Goal: Task Accomplishment & Management: Complete application form

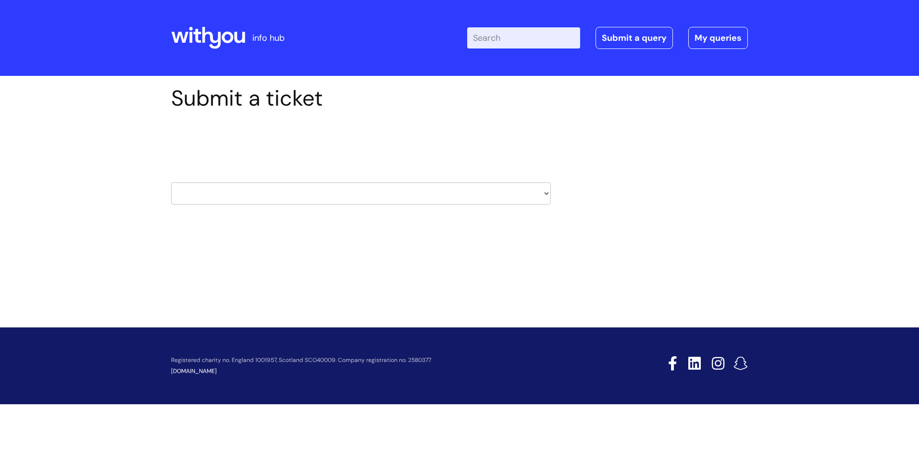
click at [346, 194] on select "HR / People IT and Support Clinical Drug Alerts Finance Accounts Data Support T…" at bounding box center [361, 194] width 380 height 22
select select "payroll"
click at [171, 183] on select "HR / People IT and Support Clinical Drug Alerts Finance Accounts Data Support T…" at bounding box center [361, 194] width 380 height 22
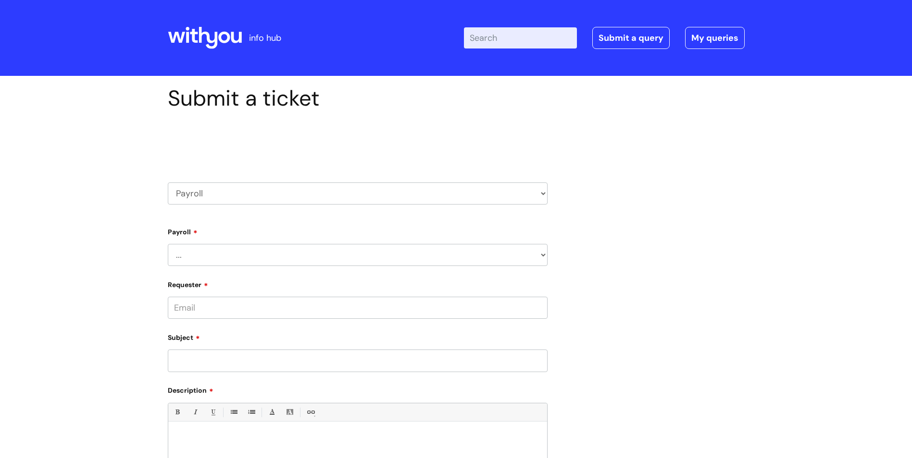
click at [387, 248] on select "... New Hires bank details/starter checklist forms Payroll queries Receiving in…" at bounding box center [358, 255] width 380 height 22
select select "Payroll queries"
click at [168, 244] on select "... New Hires bank details/starter checklist forms Payroll queries Receiving in…" at bounding box center [358, 255] width 380 height 22
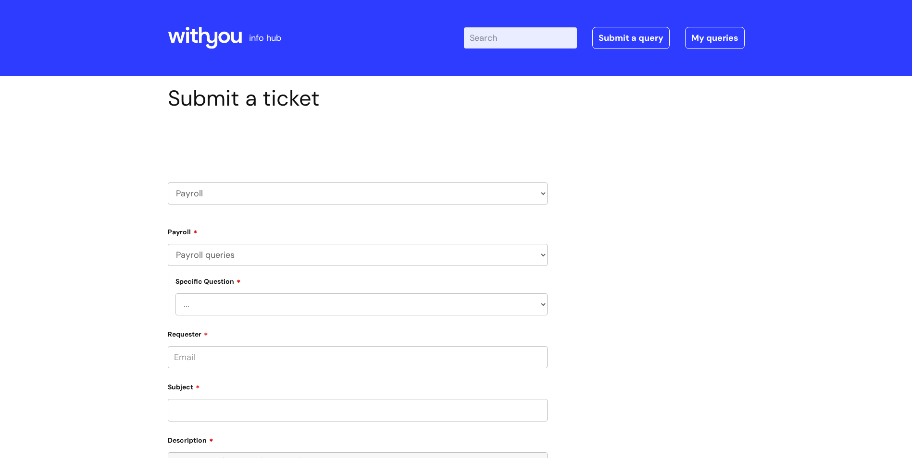
click at [345, 308] on select "... Changes queries Timesheet queries Salary and absence queries" at bounding box center [361, 305] width 372 height 22
select select "Salary and absence queries"
click at [175, 294] on select "... Changes queries Timesheet queries Salary and absence queries" at bounding box center [361, 305] width 372 height 22
click at [307, 352] on input "Requester" at bounding box center [358, 357] width 380 height 22
click at [308, 357] on input "Requester" at bounding box center [358, 357] width 380 height 22
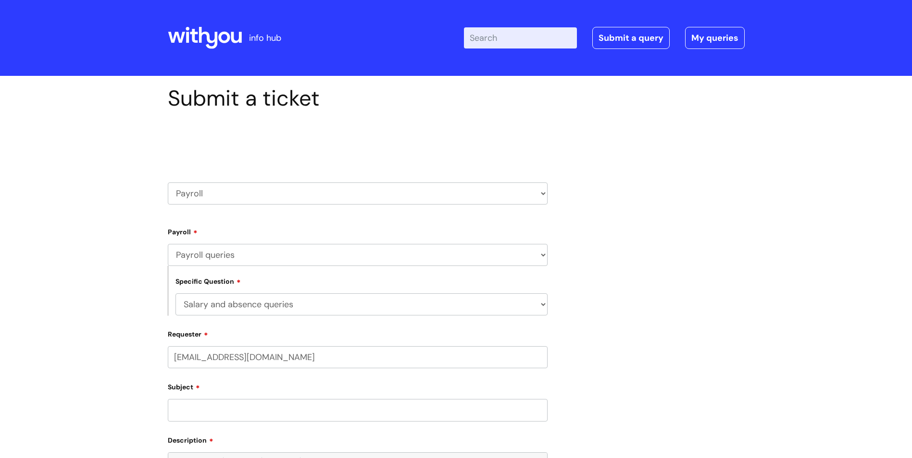
type input "abbiefoy0@outlook.com"
click at [634, 285] on div "Submit a ticket Select issue type HR / People IT and Support Clinical Drug Aler…" at bounding box center [455, 360] width 591 height 549
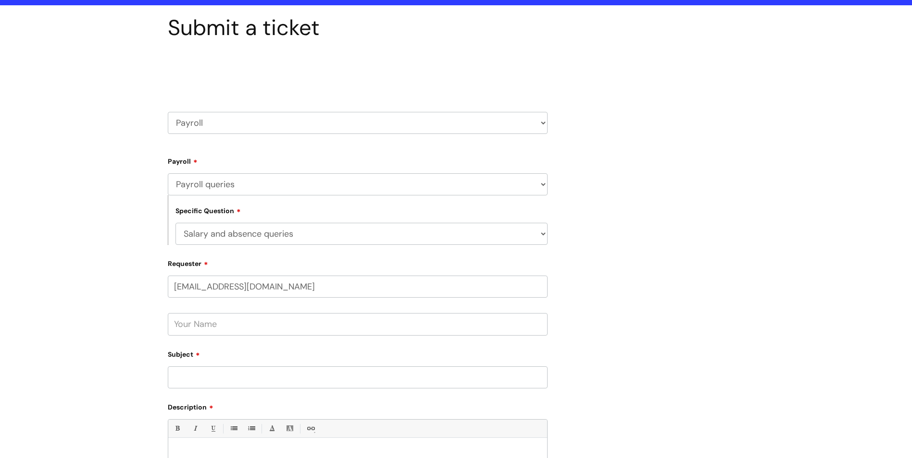
scroll to position [96, 0]
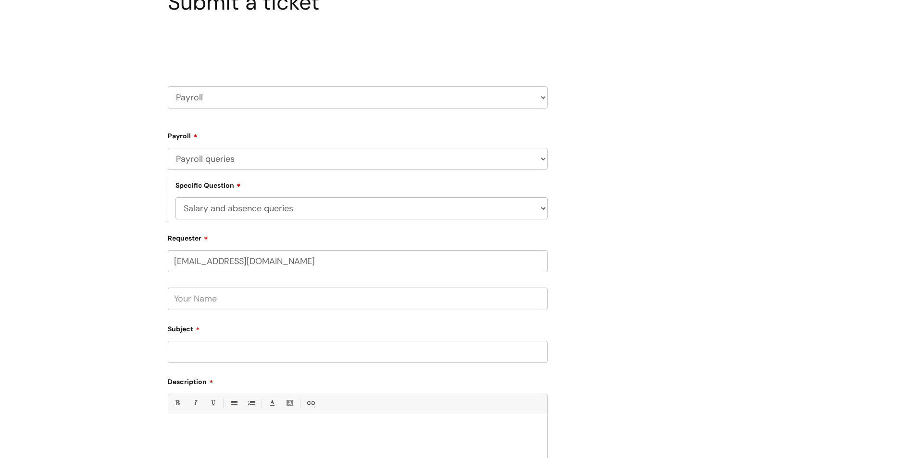
click at [250, 306] on input "text" at bounding box center [358, 299] width 380 height 22
type input "Abbie Foy"
click at [210, 346] on input "Subject" at bounding box center [358, 352] width 380 height 22
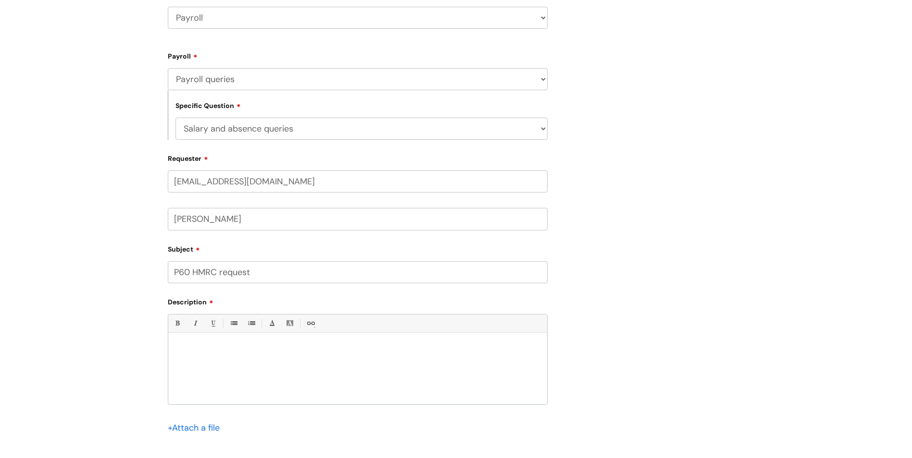
type input "P60 HMRC request"
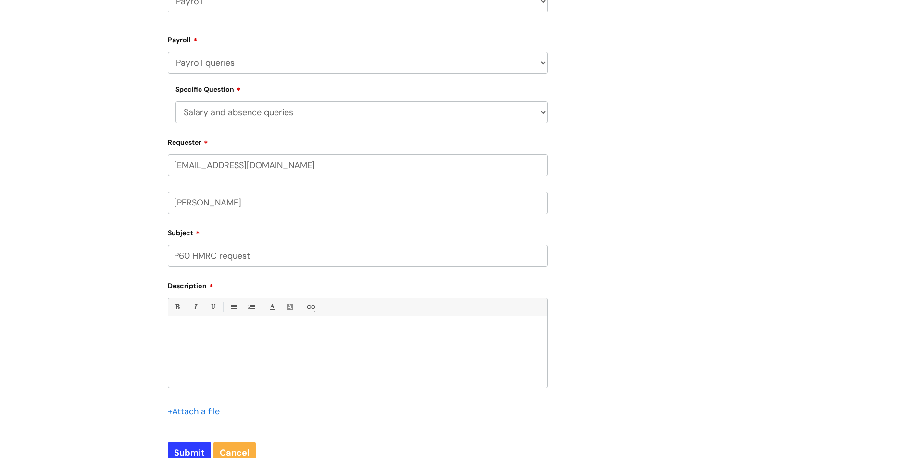
click at [237, 390] on div "Bold (Ctrl-B) Italic (Ctrl-I) Underline(Ctrl-U) • Unordered List (Ctrl-Shift-7)…" at bounding box center [358, 365] width 380 height 134
click at [237, 370] on div at bounding box center [357, 355] width 379 height 66
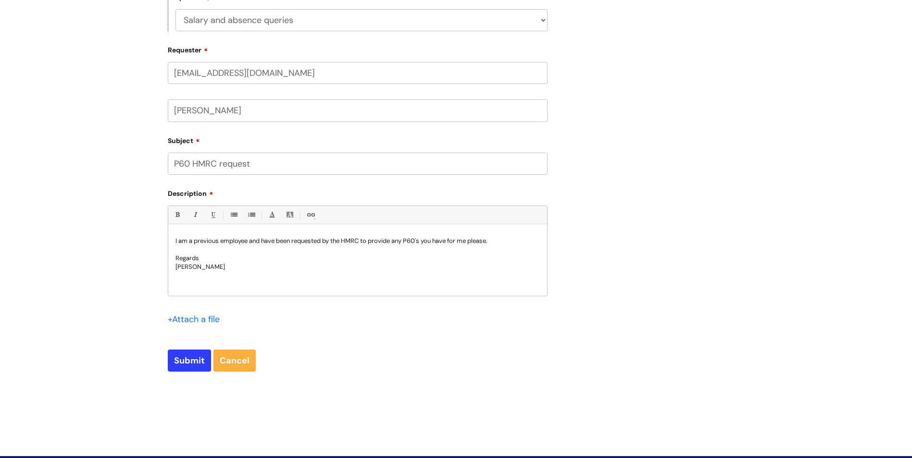
scroll to position [288, 0]
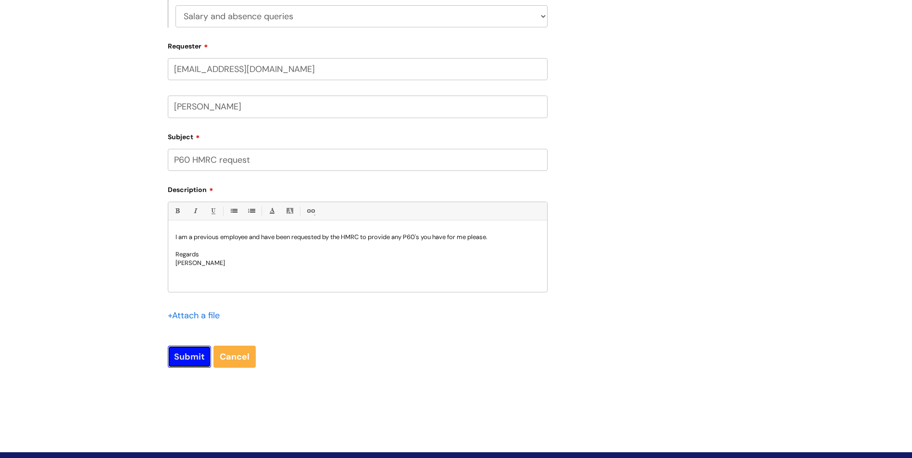
click at [196, 353] on input "Submit" at bounding box center [189, 357] width 43 height 22
type input "Please Wait..."
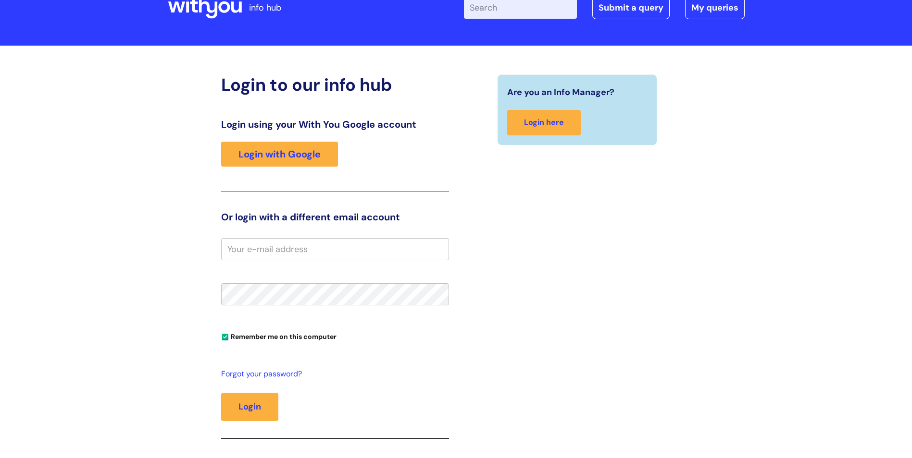
scroll to position [48, 0]
